Goal: Use online tool/utility

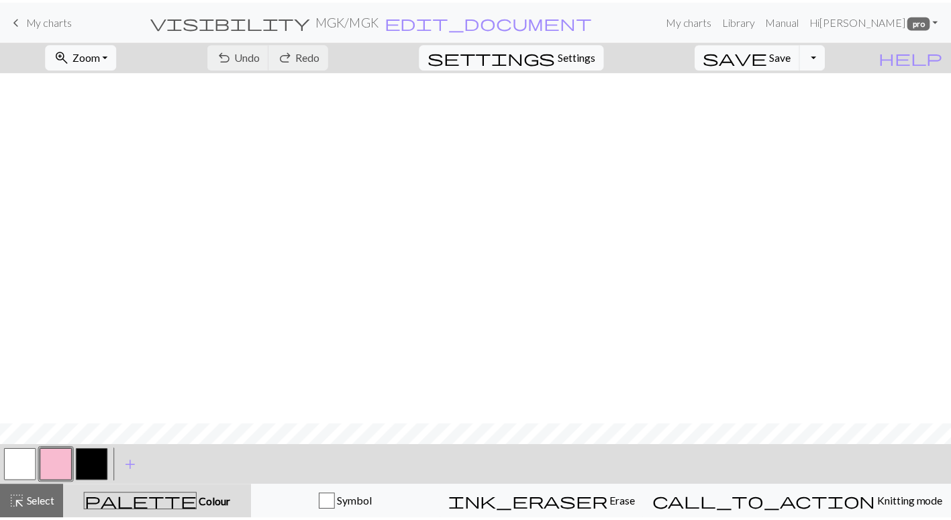
scroll to position [354, 0]
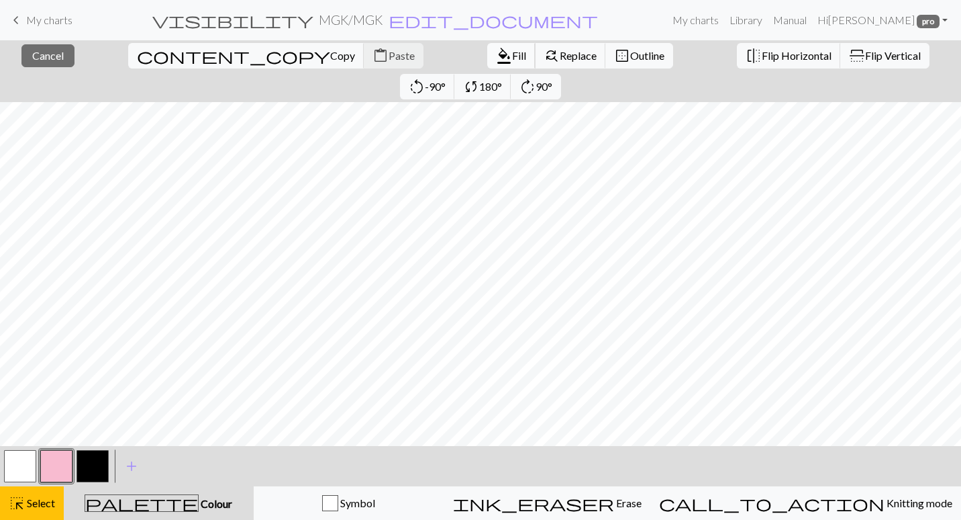
click at [512, 56] on span "Fill" at bounding box center [519, 55] width 14 height 13
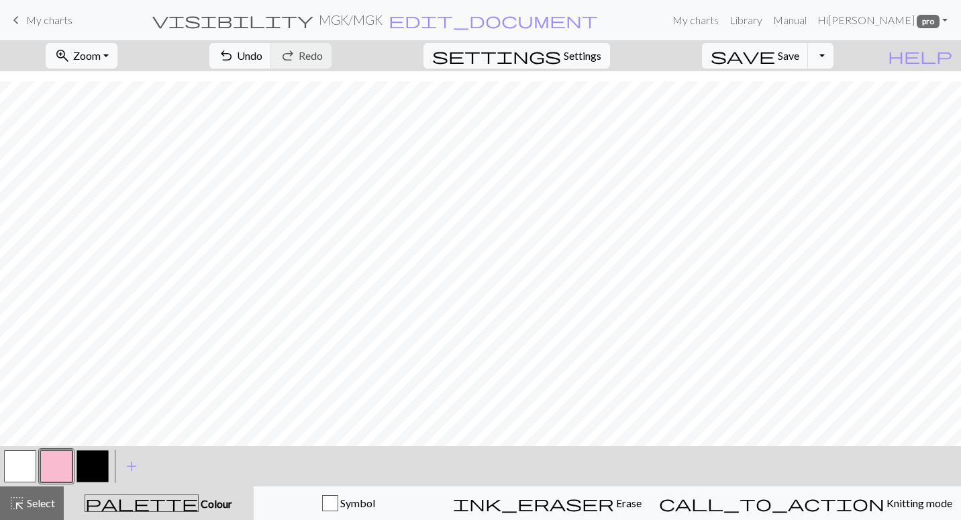
click at [101, 455] on button "button" at bounding box center [93, 466] width 32 height 32
click at [72, 457] on button "button" at bounding box center [56, 466] width 32 height 32
click at [66, 455] on button "button" at bounding box center [56, 466] width 32 height 32
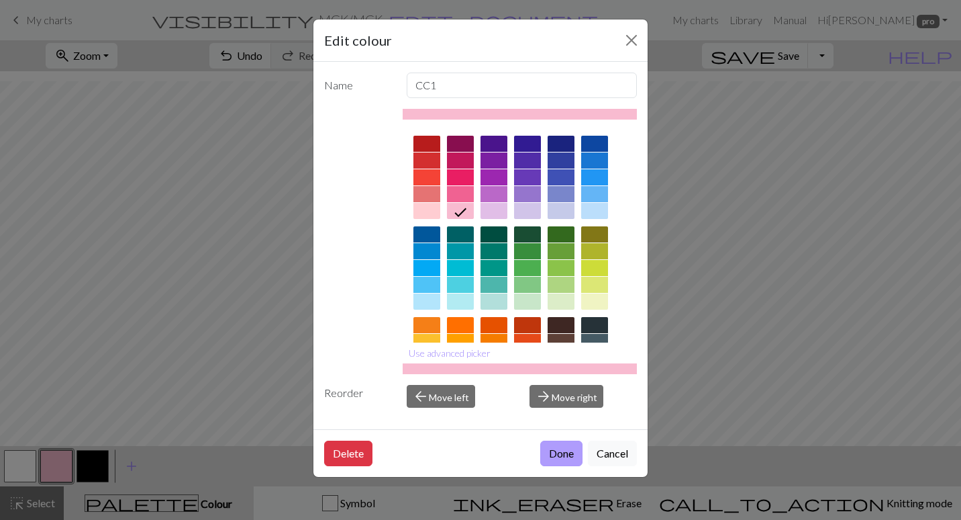
click at [550, 459] on button "Done" at bounding box center [561, 453] width 42 height 26
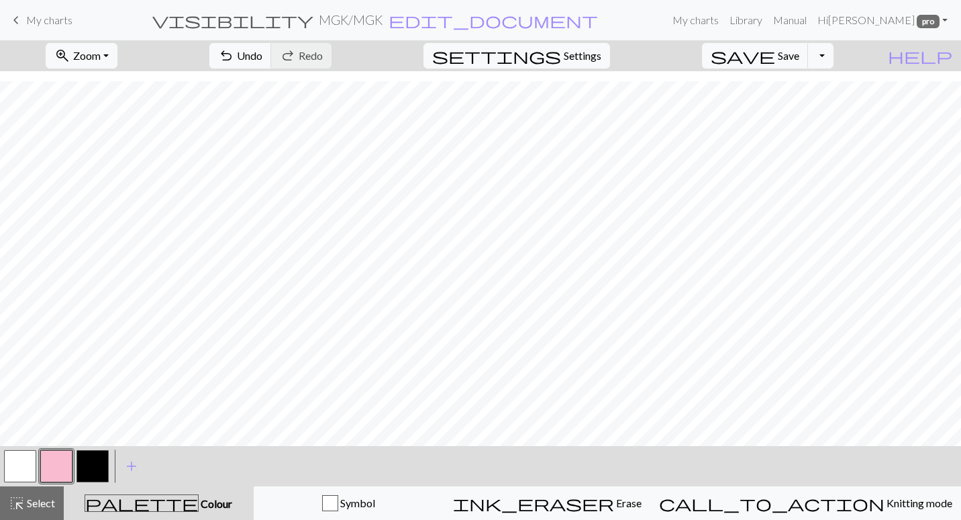
click at [28, 455] on button "button" at bounding box center [20, 466] width 32 height 32
click at [39, 462] on div at bounding box center [56, 466] width 36 height 36
click at [58, 467] on button "button" at bounding box center [56, 466] width 32 height 32
click at [41, 501] on span "Select" at bounding box center [40, 502] width 30 height 13
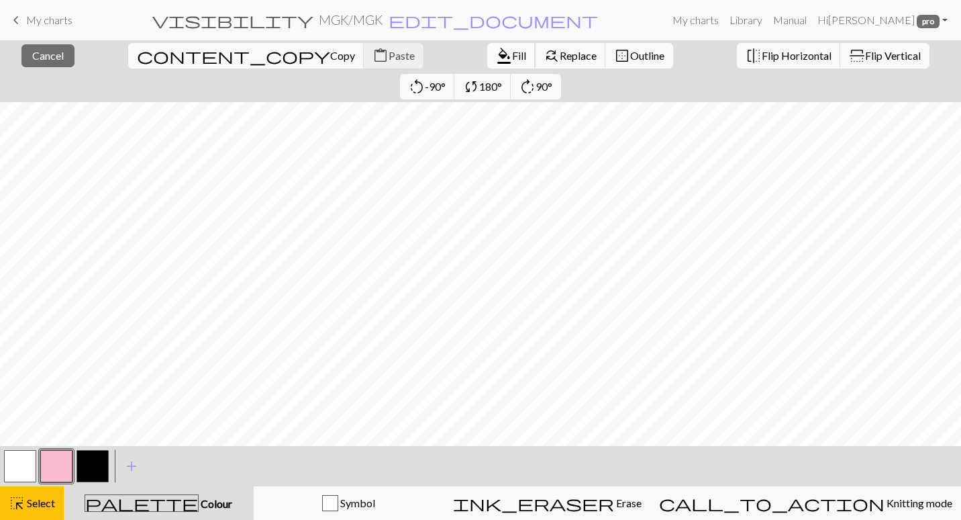
click at [487, 62] on button "format_color_fill Fill" at bounding box center [511, 56] width 48 height 26
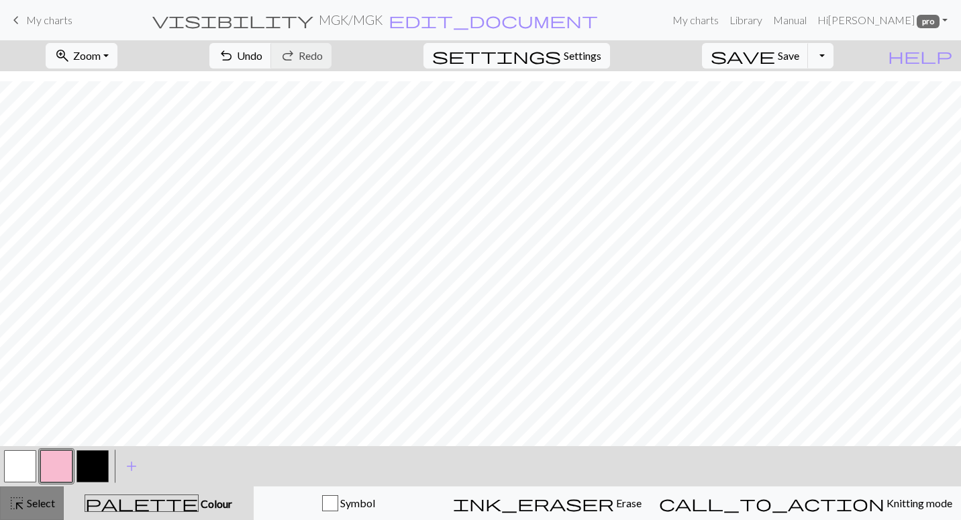
click at [36, 503] on span "Select" at bounding box center [40, 502] width 30 height 13
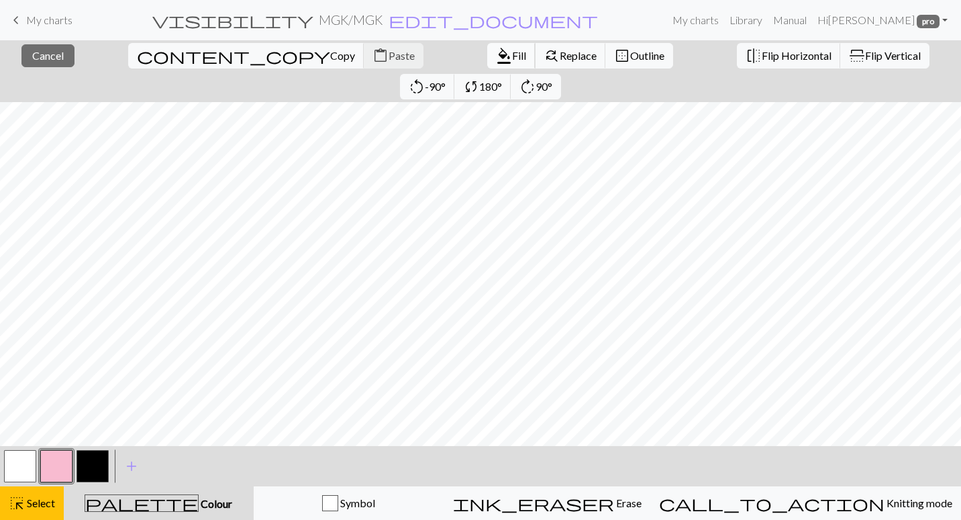
click at [496, 46] on span "format_color_fill" at bounding box center [504, 55] width 16 height 19
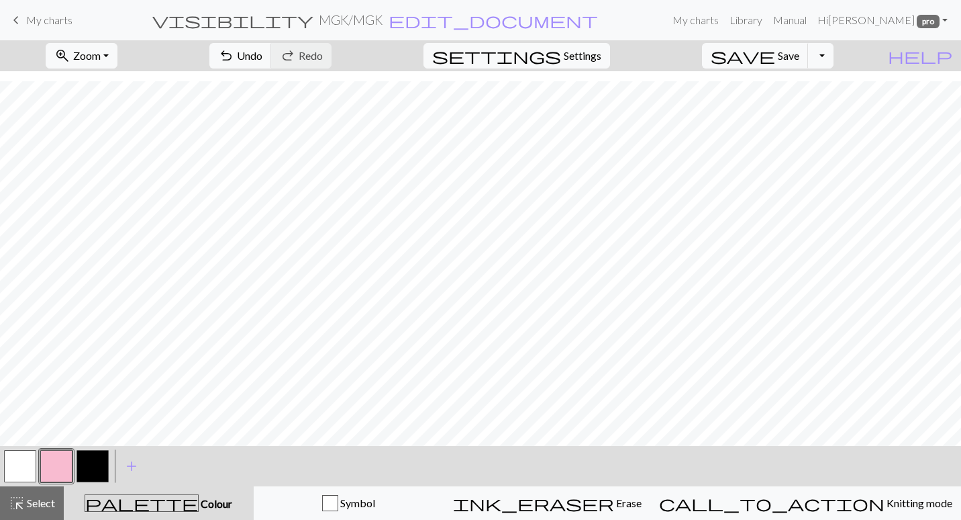
click at [96, 457] on button "button" at bounding box center [93, 466] width 32 height 32
click at [63, 462] on button "button" at bounding box center [56, 466] width 32 height 32
click at [799, 66] on button "save Save Save" at bounding box center [755, 56] width 107 height 26
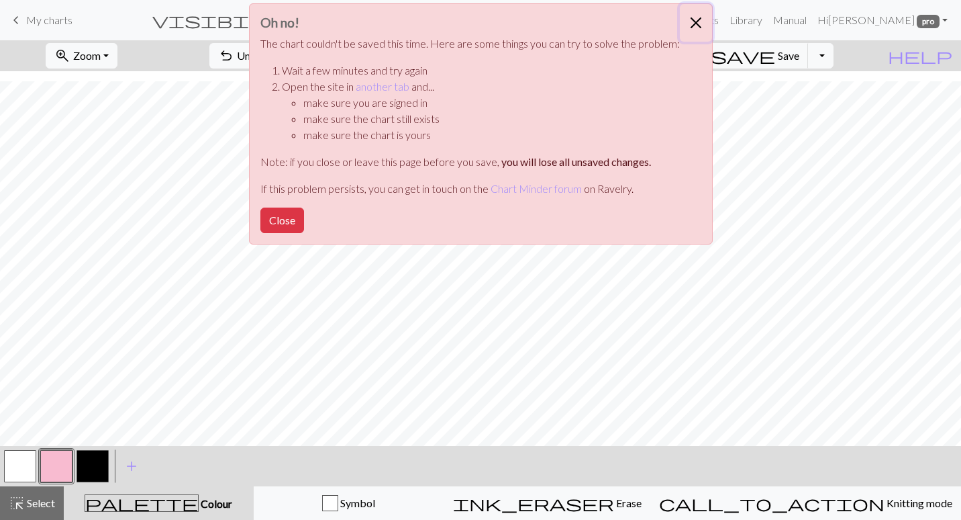
click at [695, 22] on button "Close" at bounding box center [696, 23] width 32 height 38
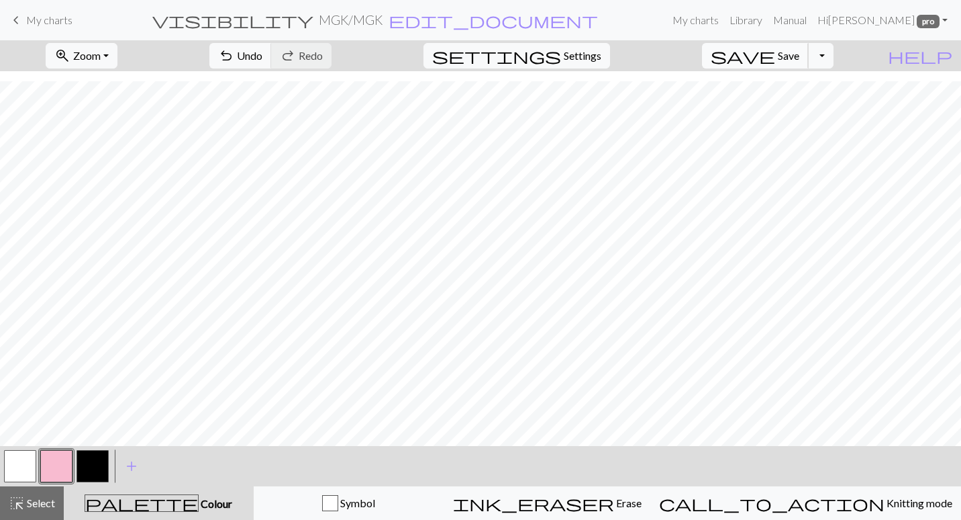
click at [800, 50] on span "Save" at bounding box center [788, 55] width 21 height 13
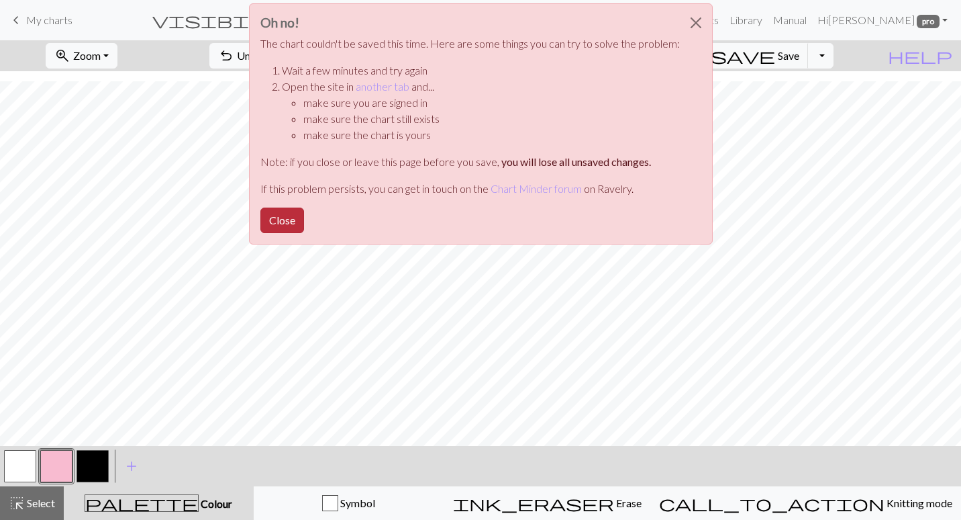
click at [283, 218] on button "Close" at bounding box center [282, 220] width 44 height 26
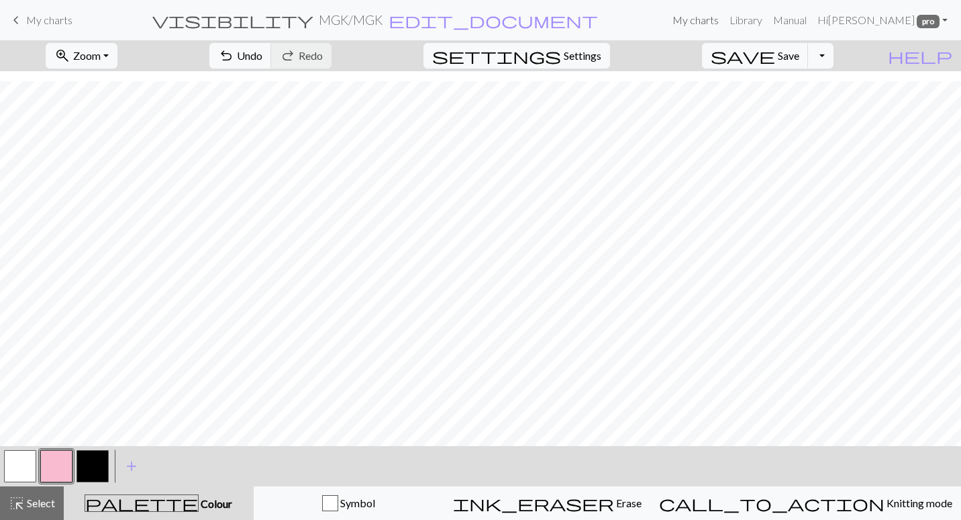
click at [724, 15] on link "My charts" at bounding box center [695, 20] width 57 height 27
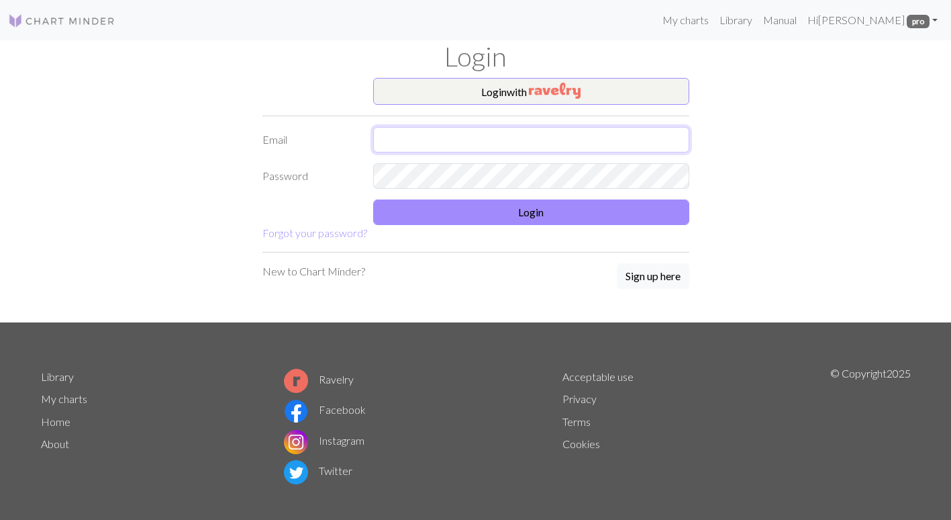
click at [491, 138] on input "text" at bounding box center [531, 140] width 316 height 26
type input "[EMAIL_ADDRESS][DOMAIN_NAME]"
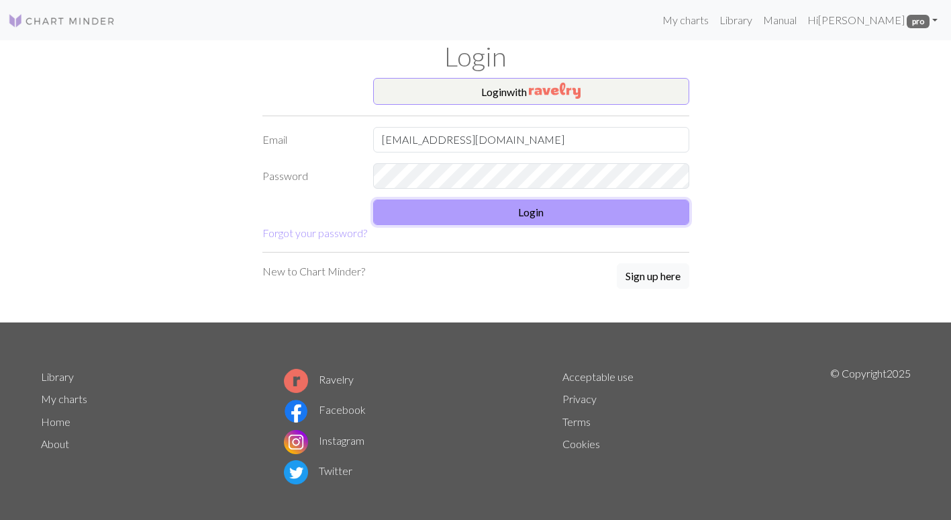
click at [553, 207] on button "Login" at bounding box center [531, 212] width 316 height 26
